Goal: Transaction & Acquisition: Purchase product/service

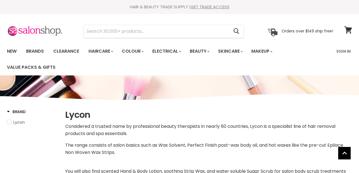
select select "manual"
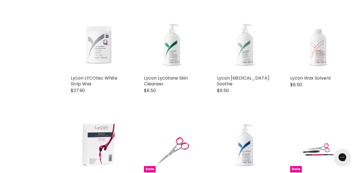
scroll to position [1020, 0]
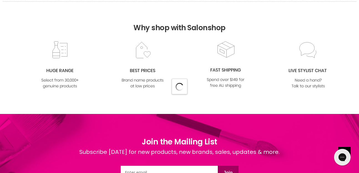
select select "manual"
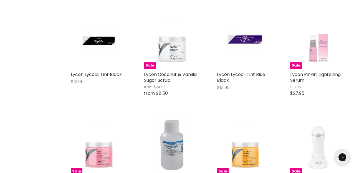
scroll to position [1639, 0]
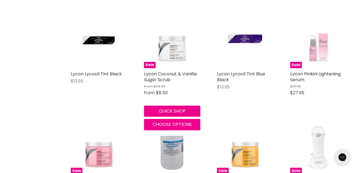
click at [165, 71] on div "Sale Lycon Coconut & Vanilla Sugar Scrub from $24.95 from $8.50 Lycon Quick sho…" at bounding box center [173, 71] width 68 height 130
click at [159, 80] on link "Lycon Coconut & Vanilla Sugar Scrub" at bounding box center [170, 77] width 53 height 12
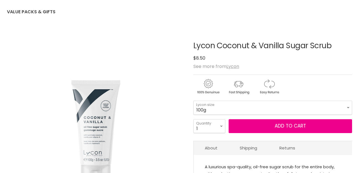
scroll to position [56, 0]
click at [233, 105] on select "100g 520g" at bounding box center [273, 108] width 159 height 14
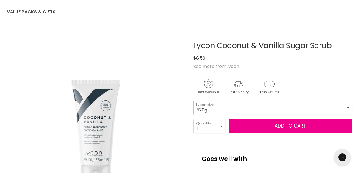
click at [194, 101] on select "100g 520g" at bounding box center [273, 108] width 159 height 14
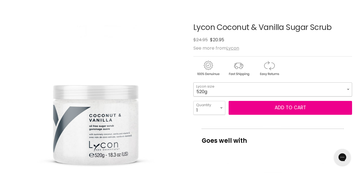
scroll to position [74, 0]
click at [232, 91] on select "100g 520g" at bounding box center [273, 90] width 159 height 14
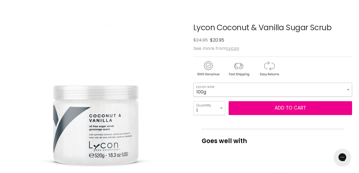
click at [194, 83] on select "100g 520g" at bounding box center [273, 90] width 159 height 14
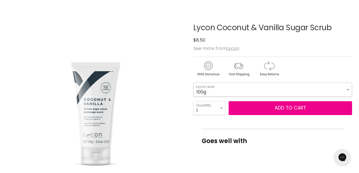
click at [225, 90] on select "100g 520g" at bounding box center [273, 90] width 159 height 14
click at [194, 83] on select "100g 520g" at bounding box center [273, 90] width 159 height 14
select select "520g"
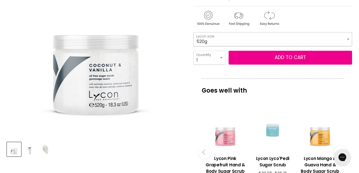
scroll to position [126, 0]
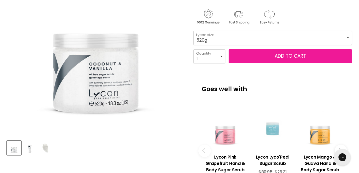
click at [269, 54] on button "Add to cart" at bounding box center [291, 56] width 124 height 14
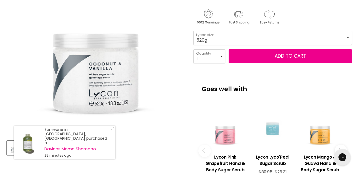
click at [112, 131] on icon "Close Icon" at bounding box center [112, 128] width 3 height 3
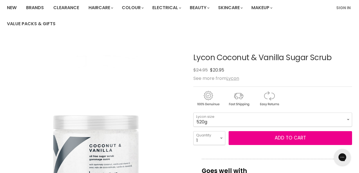
scroll to position [47, 0]
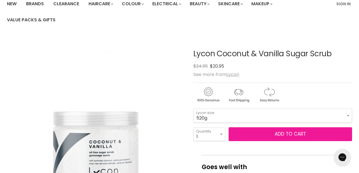
click at [251, 136] on button "Add to cart" at bounding box center [291, 134] width 124 height 14
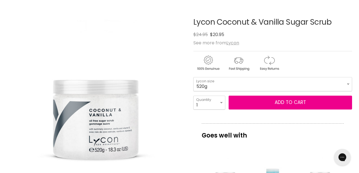
scroll to position [76, 0]
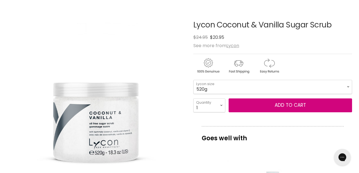
scroll to position [0, 0]
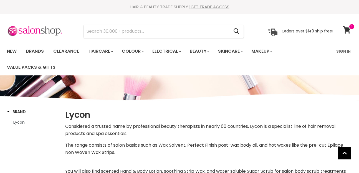
select select "manual"
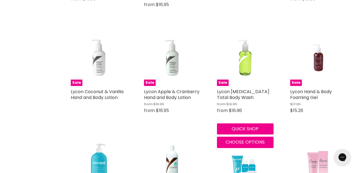
scroll to position [1276, 0]
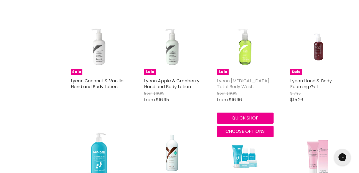
click at [240, 90] on link "Lycon Tea Tree Total Body Wash" at bounding box center [243, 84] width 52 height 12
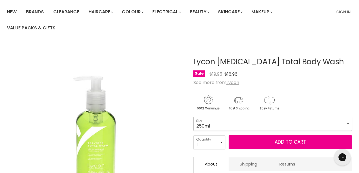
click at [222, 127] on select "250ml 1 Litre" at bounding box center [273, 124] width 159 height 14
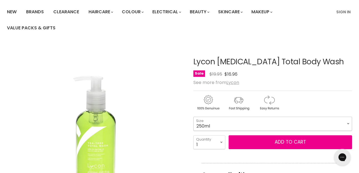
click at [194, 117] on select "250ml 1 Litre" at bounding box center [273, 124] width 159 height 14
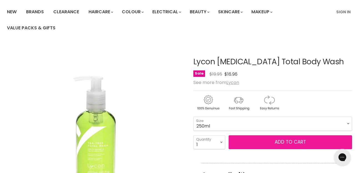
click at [268, 143] on button "Add to cart" at bounding box center [291, 143] width 124 height 14
click at [255, 141] on button "Add to cart" at bounding box center [291, 143] width 124 height 14
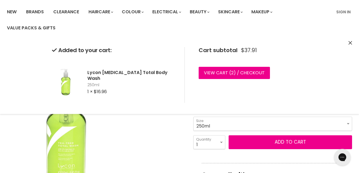
click at [181, 127] on div "Click or scroll to zoom Tap or pinch to zoom" at bounding box center [96, 133] width 178 height 178
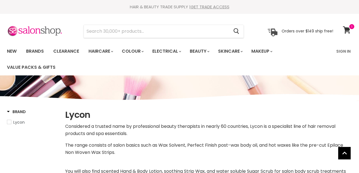
select select "manual"
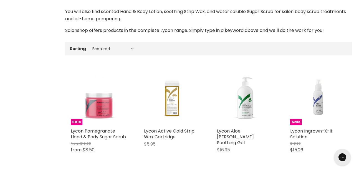
scroll to position [159, 0]
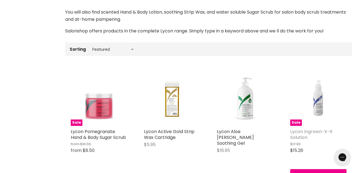
click at [308, 134] on link "Lycon Ingrown-X-It Solution" at bounding box center [311, 135] width 42 height 12
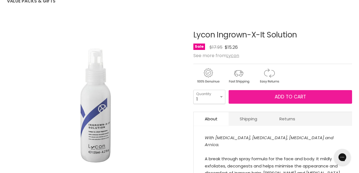
click at [275, 99] on span "Add to cart" at bounding box center [290, 97] width 31 height 7
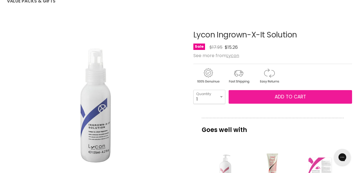
click at [256, 97] on button "Add to cart" at bounding box center [291, 97] width 124 height 14
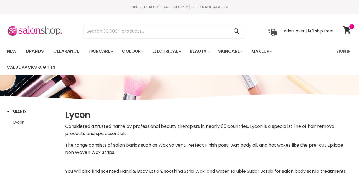
select select "manual"
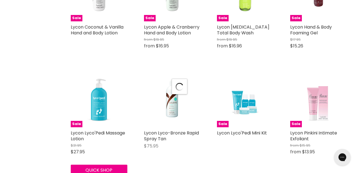
select select "manual"
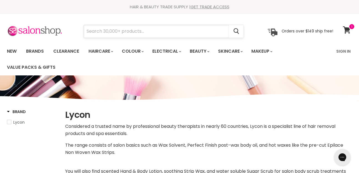
click at [156, 33] on input "Search" at bounding box center [156, 31] width 145 height 13
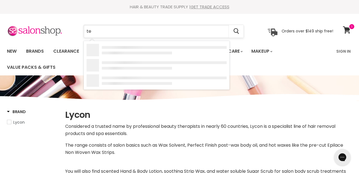
type input "tea"
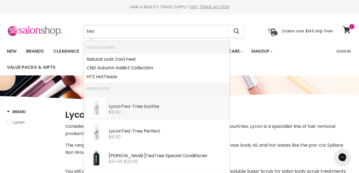
click at [146, 107] on div "Lycon Tea -Tree Soothe" at bounding box center [168, 107] width 118 height 6
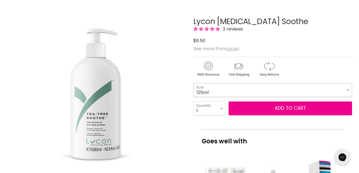
click at [230, 92] on select "125ml 500ml 1 Litre" at bounding box center [273, 90] width 159 height 14
click at [194, 83] on select "125ml 500ml 1 Litre" at bounding box center [273, 90] width 159 height 14
select select "500ml"
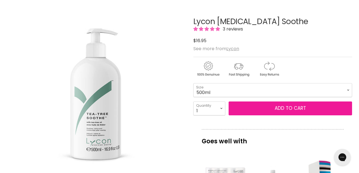
click at [250, 111] on button "Add to cart" at bounding box center [291, 109] width 124 height 14
click at [272, 109] on button "Add to cart" at bounding box center [291, 109] width 124 height 14
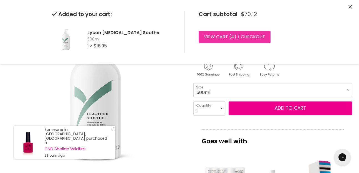
click at [237, 36] on link "View cart ( 4 ) / Checkout" at bounding box center [235, 37] width 72 height 12
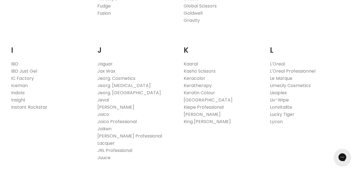
scroll to position [445, 0]
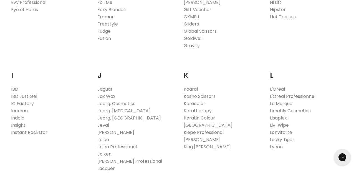
click at [288, 97] on link "L'Oreal Professionnel" at bounding box center [293, 96] width 46 height 6
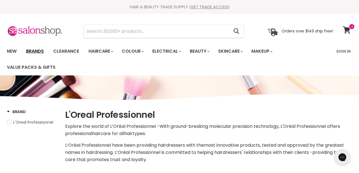
click at [42, 52] on link "Brands" at bounding box center [35, 52] width 26 height 12
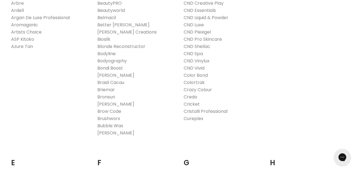
scroll to position [138, 0]
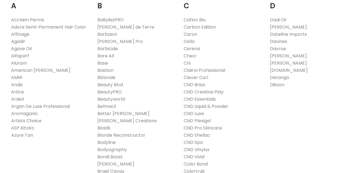
scroll to position [138, 0]
